Goal: Information Seeking & Learning: Learn about a topic

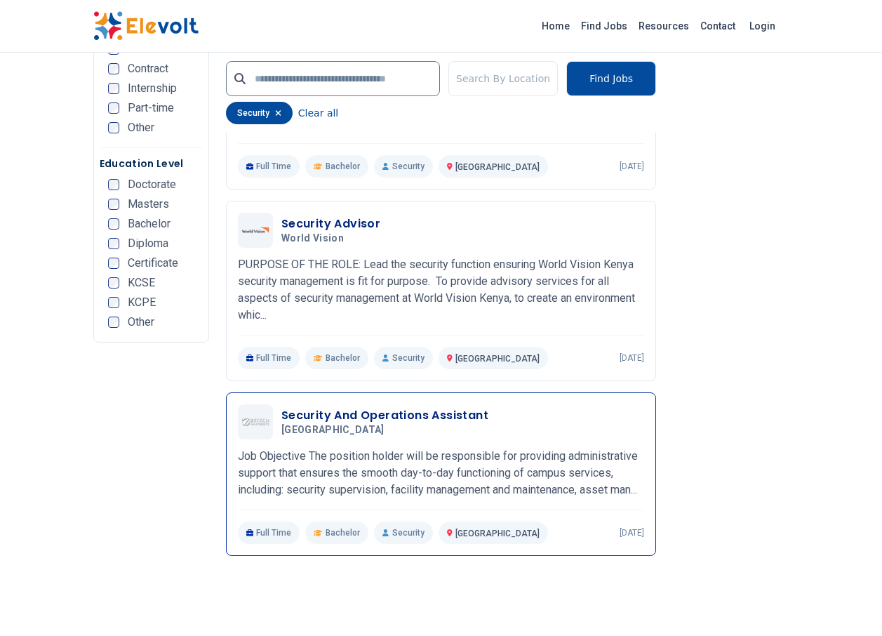
click at [390, 472] on p "Job Objective The position holder will be responsible for providing administrat…" at bounding box center [441, 473] width 406 height 51
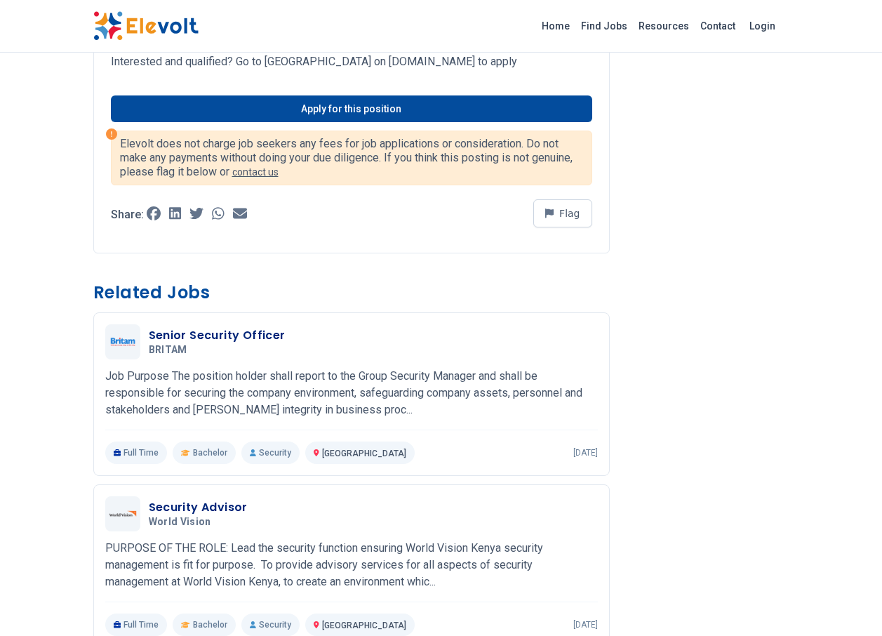
scroll to position [983, 0]
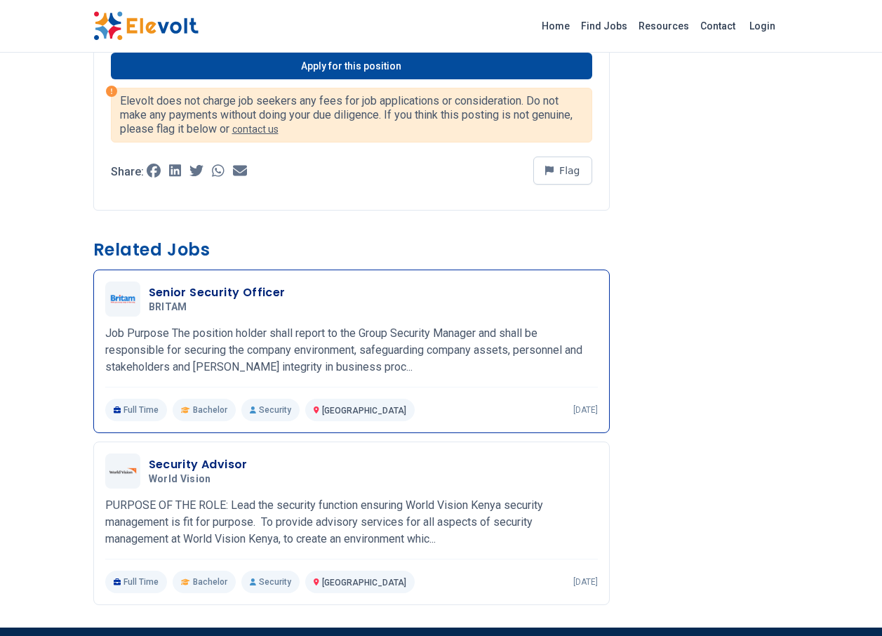
click at [344, 352] on p "Job Purpose The position holder shall report to the Group Security Manager and …" at bounding box center [351, 350] width 493 height 51
